Goal: Transaction & Acquisition: Obtain resource

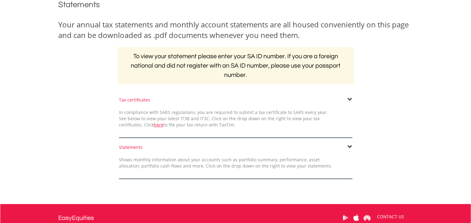
scroll to position [95, 0]
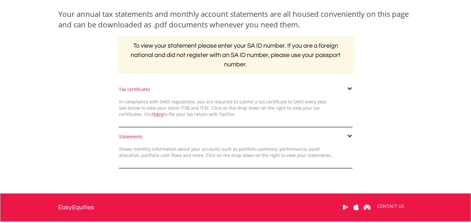
click at [348, 87] on span at bounding box center [349, 88] width 5 height 5
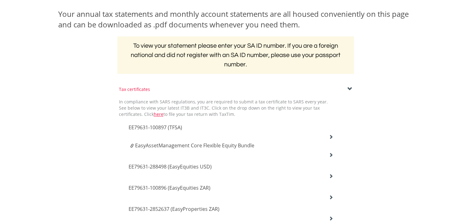
click at [330, 136] on icon at bounding box center [330, 136] width 4 height 4
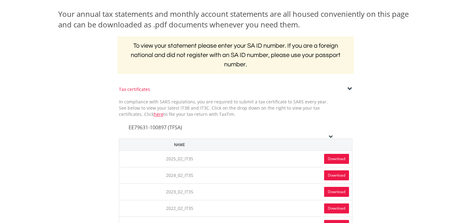
click at [330, 136] on icon at bounding box center [330, 136] width 4 height 4
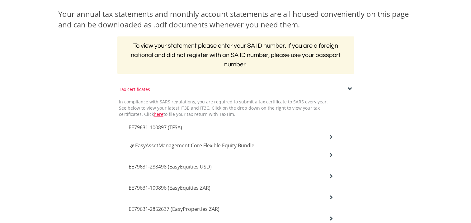
click at [144, 127] on span "EE79631-100897 (TFSA)" at bounding box center [154, 127] width 53 height 7
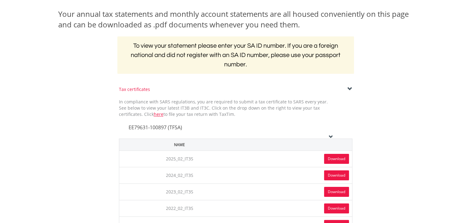
click at [333, 159] on link "Download" at bounding box center [336, 159] width 25 height 10
click at [329, 138] on th at bounding box center [296, 144] width 112 height 12
click at [331, 134] on icon at bounding box center [330, 136] width 4 height 4
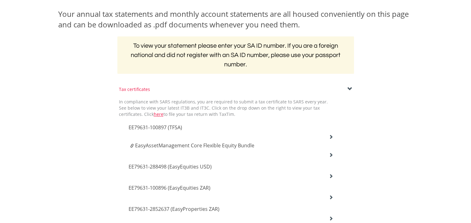
click at [212, 143] on span "EasyAssetManagement Core Flexible Equity Bundle" at bounding box center [194, 145] width 119 height 7
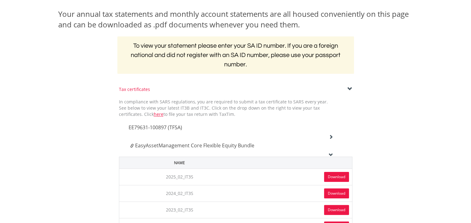
click at [325, 174] on link "Download" at bounding box center [336, 177] width 25 height 10
click at [330, 152] on icon at bounding box center [330, 154] width 4 height 4
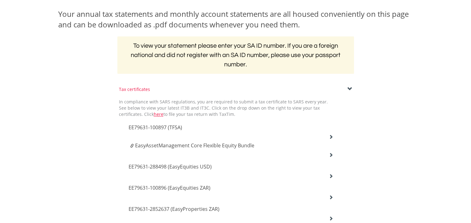
click at [166, 169] on h4 "EE79631-288498 (EasyEquities USD)" at bounding box center [230, 166] width 205 height 7
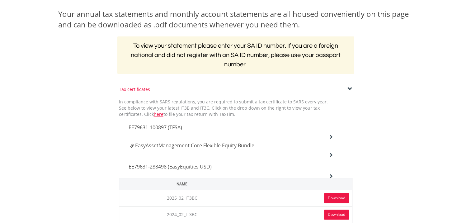
click at [330, 197] on link "Download" at bounding box center [336, 198] width 25 height 10
click at [173, 167] on span "EE79631-288498 (EasyEquities USD)" at bounding box center [169, 166] width 83 height 7
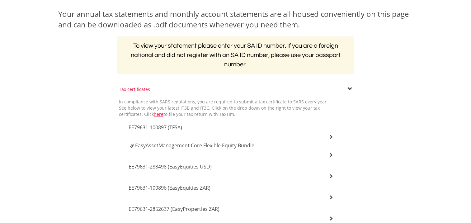
click at [177, 188] on span "EE79631-100896 (EasyEquities ZAR)" at bounding box center [169, 187] width 82 height 7
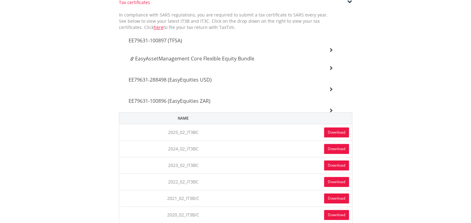
scroll to position [184, 0]
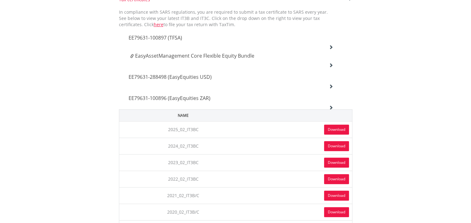
click at [338, 128] on link "Download" at bounding box center [336, 129] width 25 height 10
click at [328, 106] on icon at bounding box center [330, 107] width 4 height 4
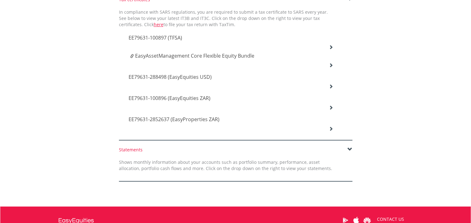
click at [330, 128] on icon at bounding box center [330, 128] width 4 height 4
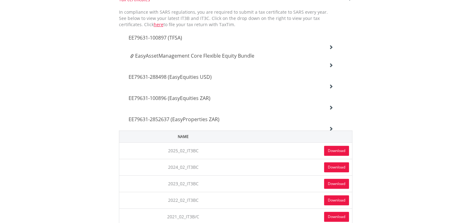
click at [333, 151] on link "Download" at bounding box center [336, 151] width 25 height 10
click at [263, 91] on div "EE79631-100896 (EasyEquities ZAR)" at bounding box center [231, 98] width 214 height 21
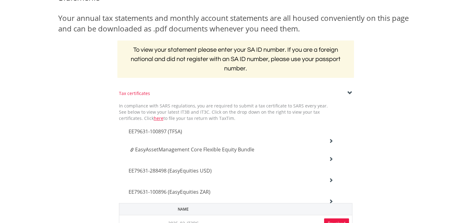
scroll to position [0, 0]
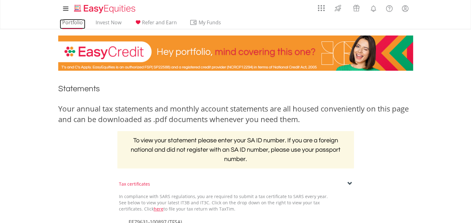
click at [72, 25] on link "Portfolio" at bounding box center [72, 24] width 25 height 10
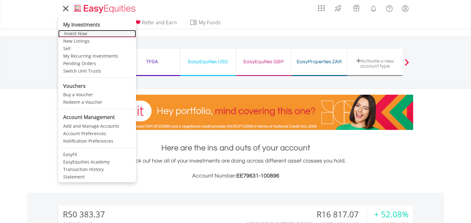
click at [72, 33] on link "Invest Now" at bounding box center [97, 33] width 78 height 7
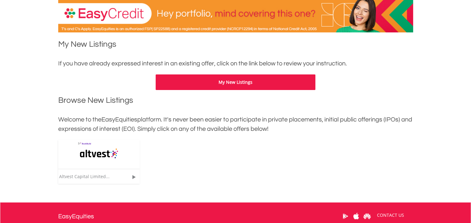
scroll to position [97, 0]
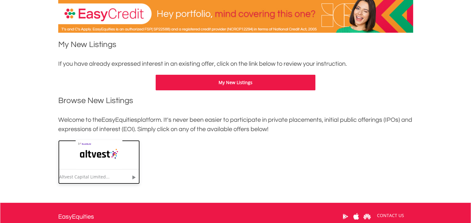
click at [93, 178] on div "Altvest Capital Limited..." at bounding box center [91, 177] width 64 height 6
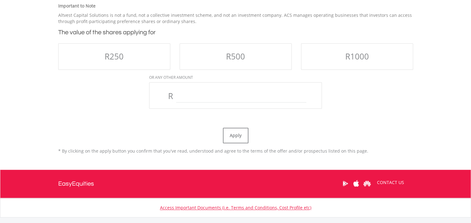
scroll to position [572, 0]
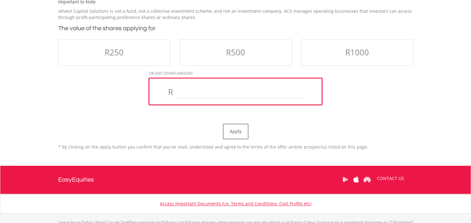
click at [188, 93] on input "text" at bounding box center [241, 92] width 130 height 12
type input "***"
click at [234, 134] on button "Apply" at bounding box center [235, 131] width 25 height 16
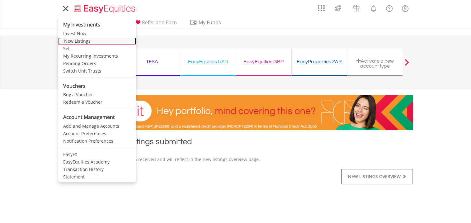
click at [71, 41] on link "New Listings" at bounding box center [97, 40] width 78 height 7
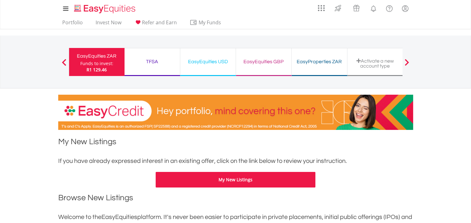
click at [158, 63] on div "TFSA" at bounding box center [152, 61] width 48 height 9
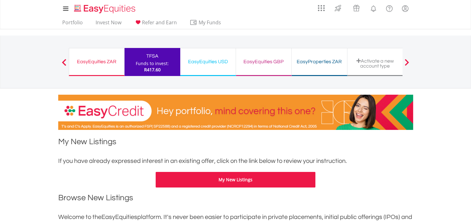
click at [220, 61] on div "EasyEquities USD" at bounding box center [208, 61] width 48 height 9
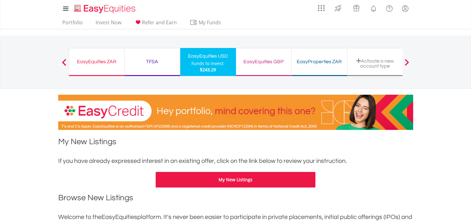
click at [258, 65] on div "EasyEquities GBP" at bounding box center [263, 61] width 48 height 9
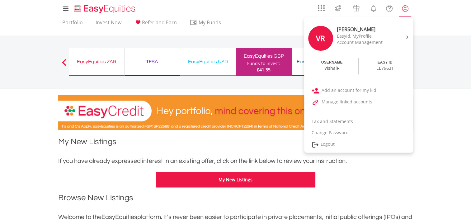
click at [406, 9] on lord-icon "My Profile" at bounding box center [405, 9] width 8 height 8
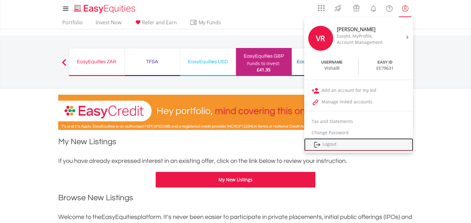
click at [336, 147] on link "Logout" at bounding box center [358, 144] width 109 height 13
